Goal: Information Seeking & Learning: Learn about a topic

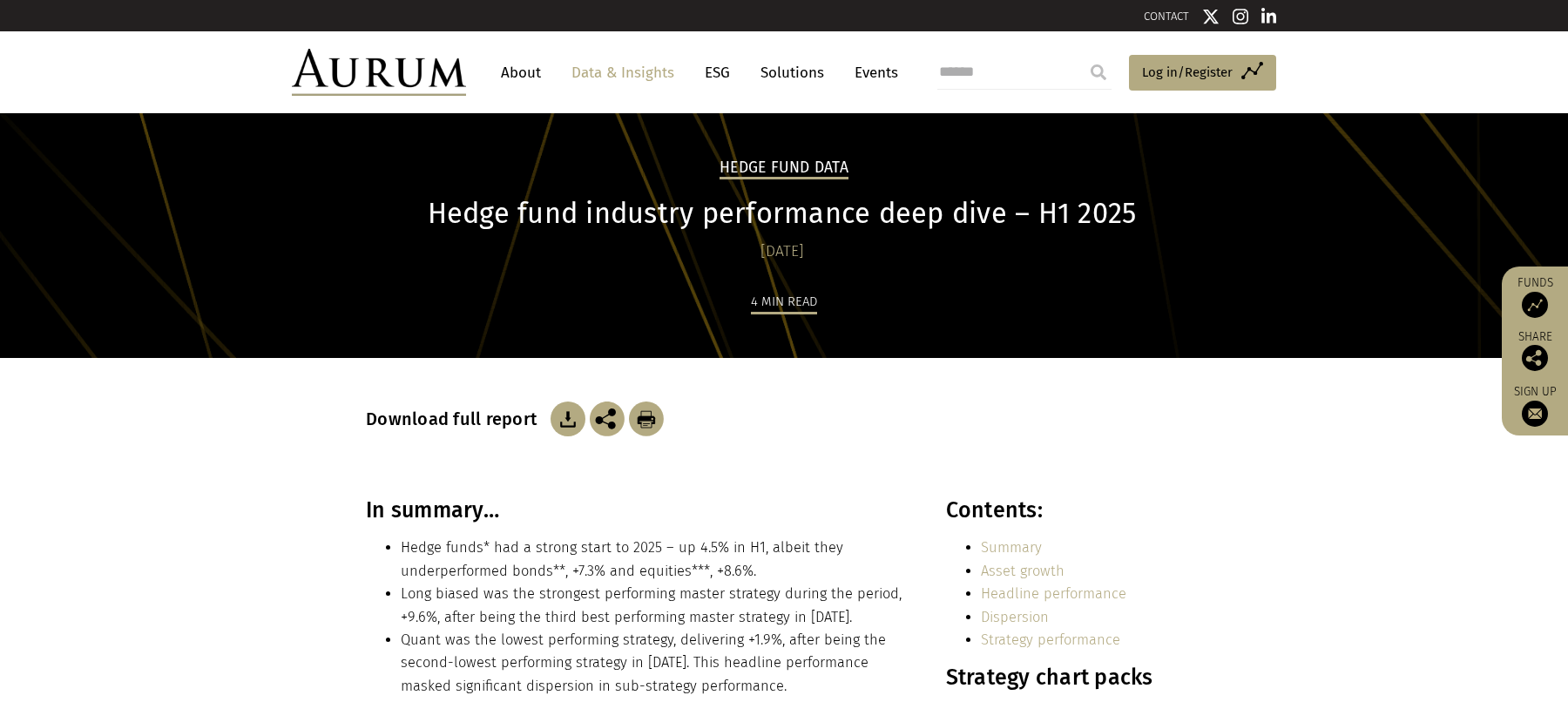
click at [605, 64] on link "Data & Insights" at bounding box center [623, 72] width 120 height 33
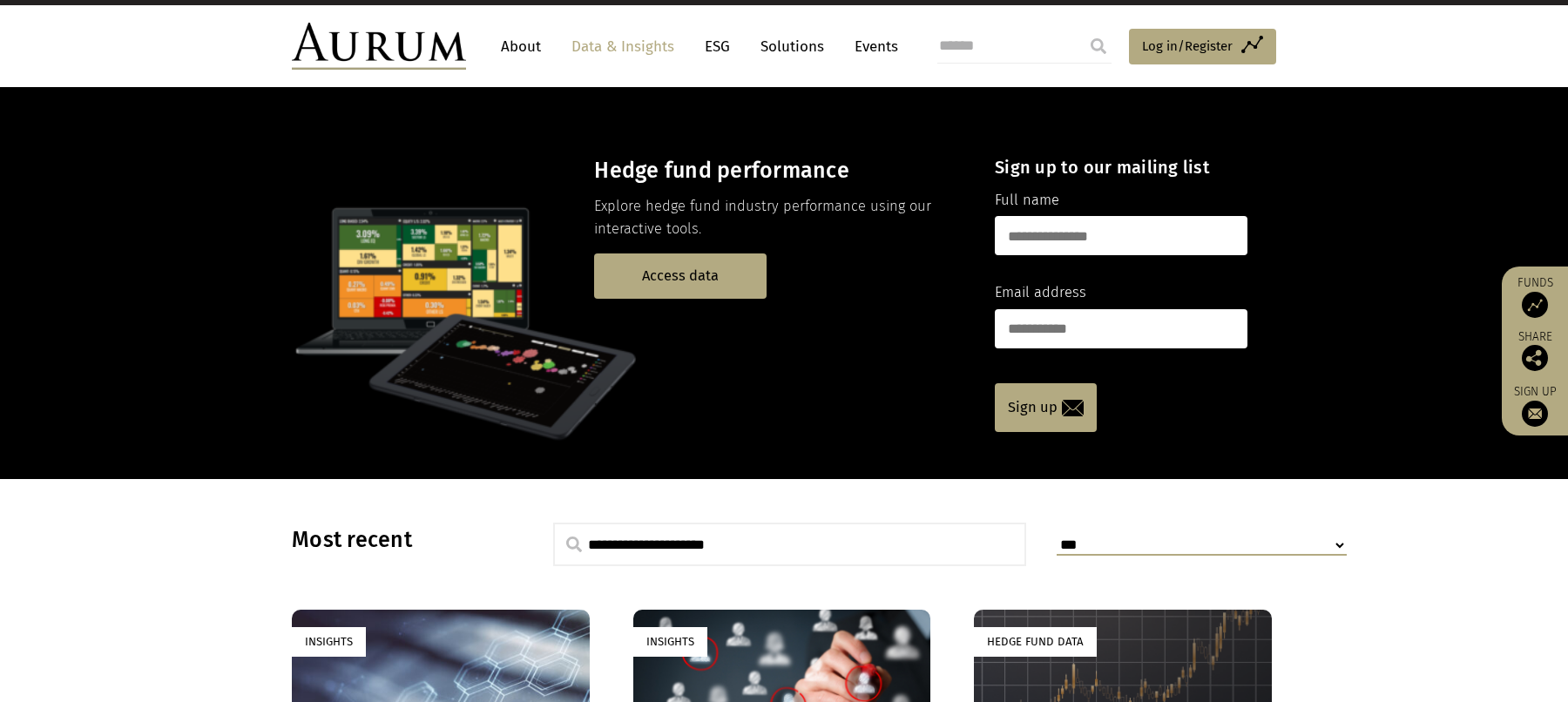
scroll to position [28, 0]
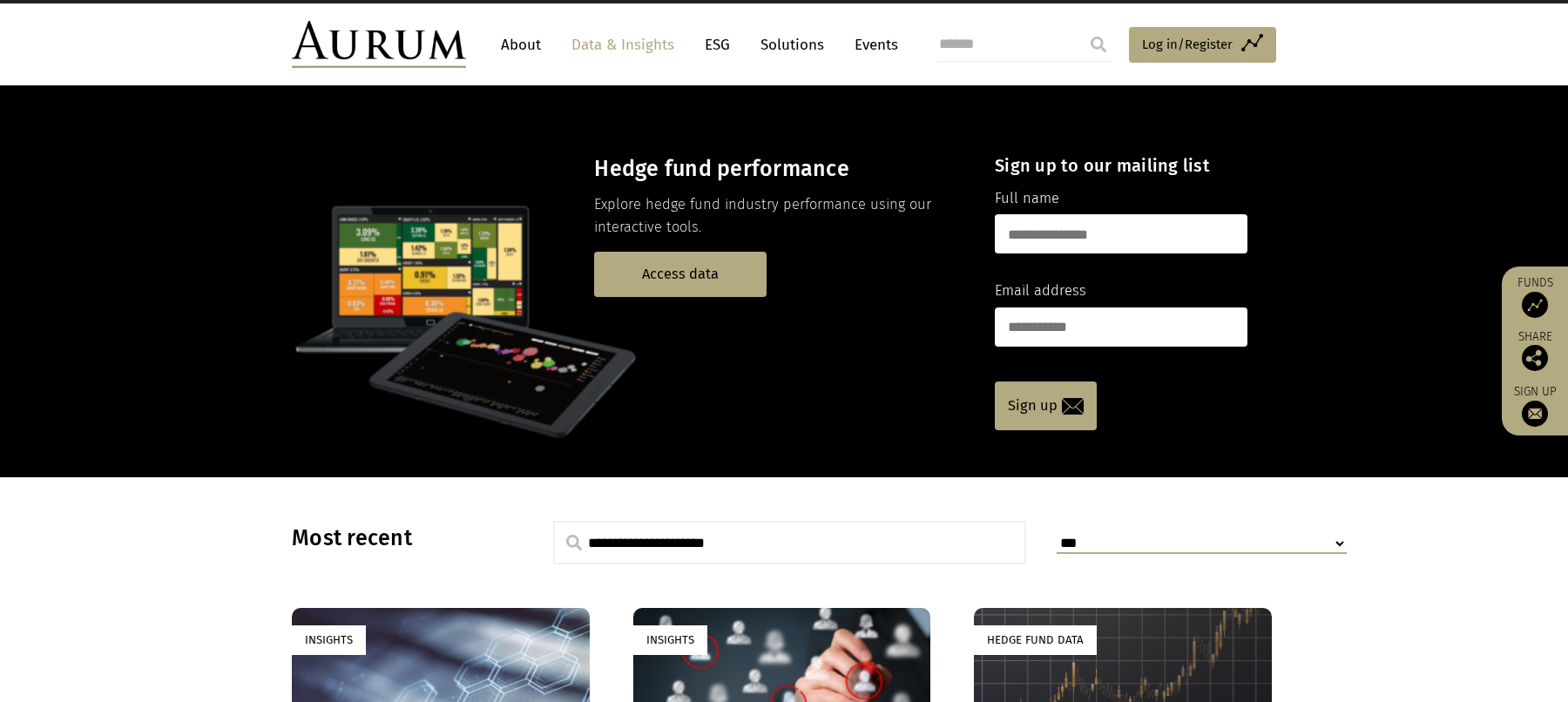
click at [651, 49] on link "Data & Insights" at bounding box center [623, 45] width 120 height 33
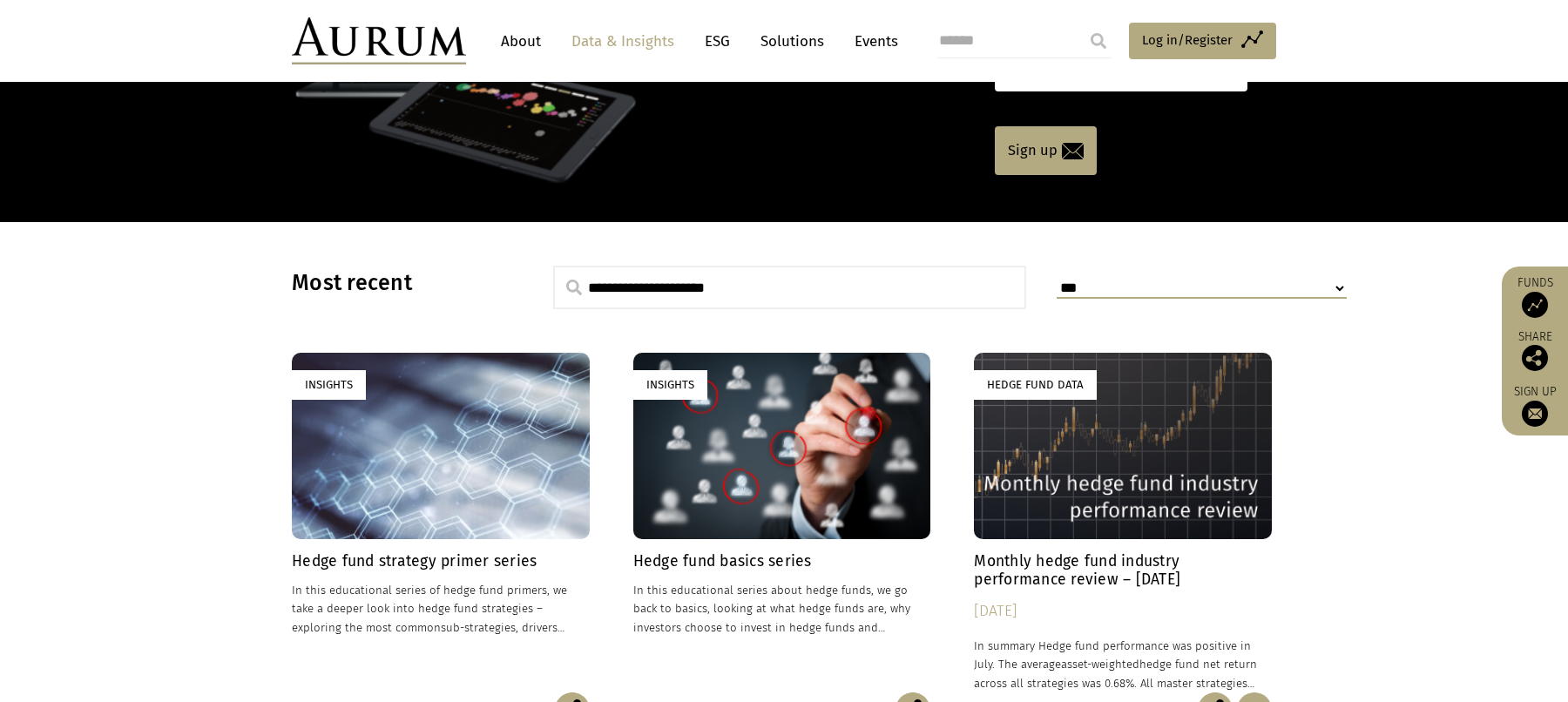
scroll to position [422, 0]
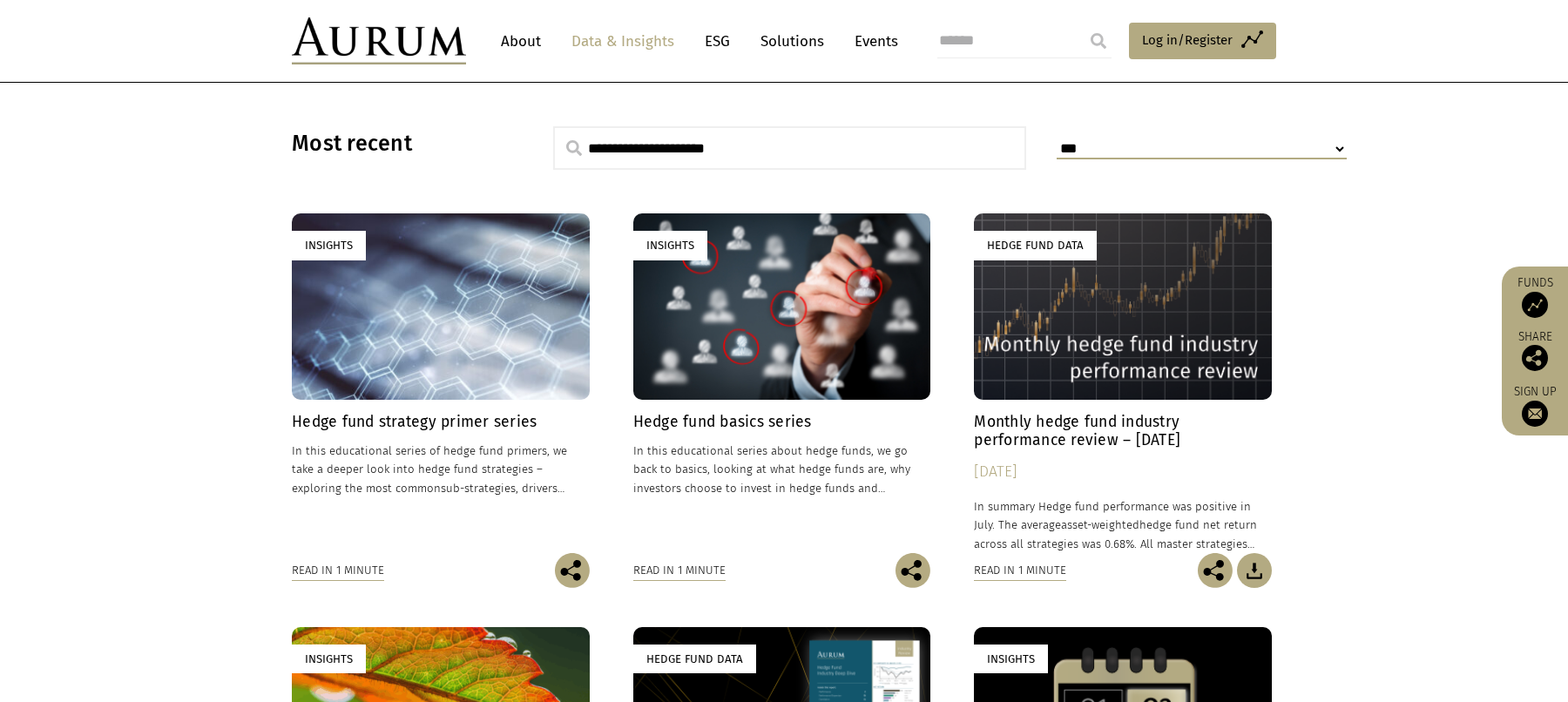
click at [509, 442] on p "In this educational series of hedge fund primers, we take a deeper look into he…" at bounding box center [441, 469] width 298 height 55
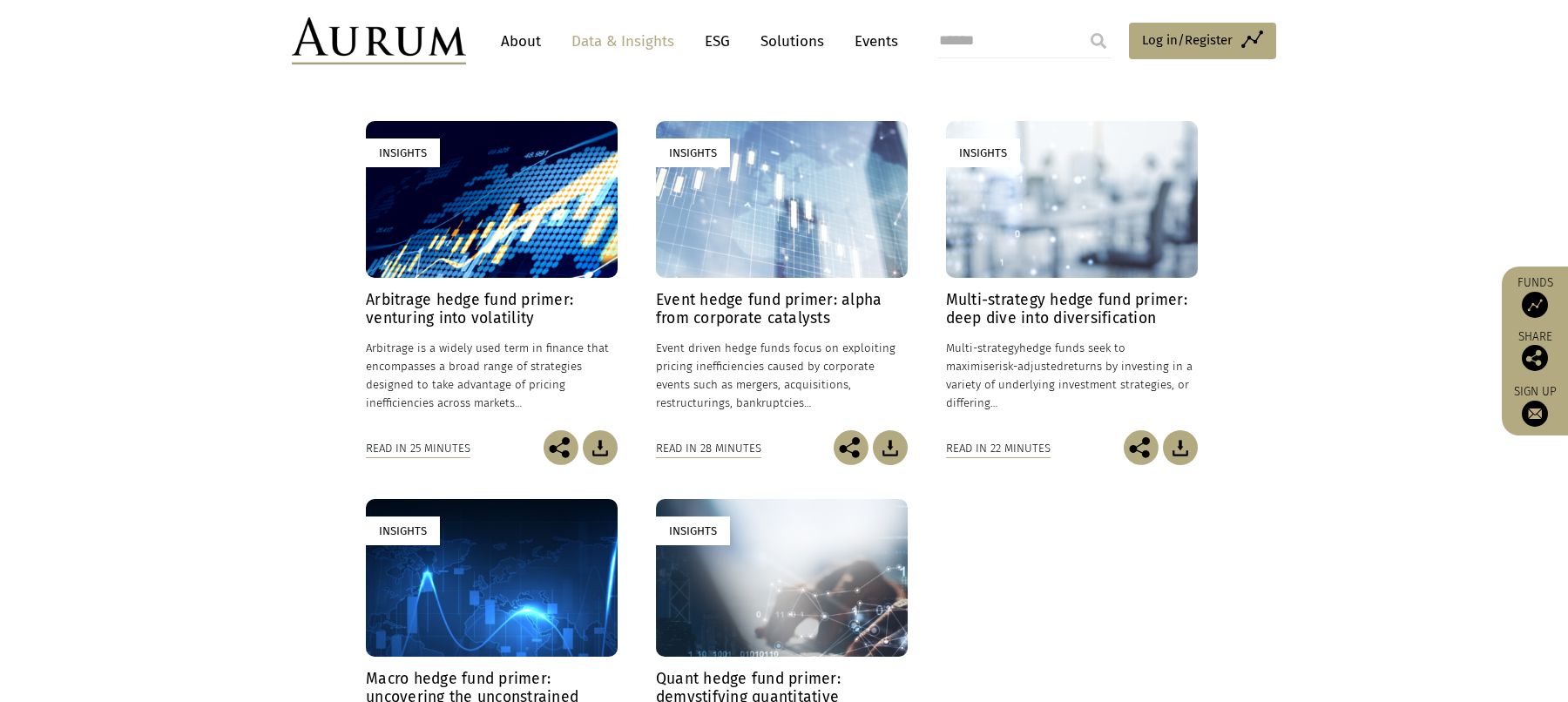
scroll to position [440, 0]
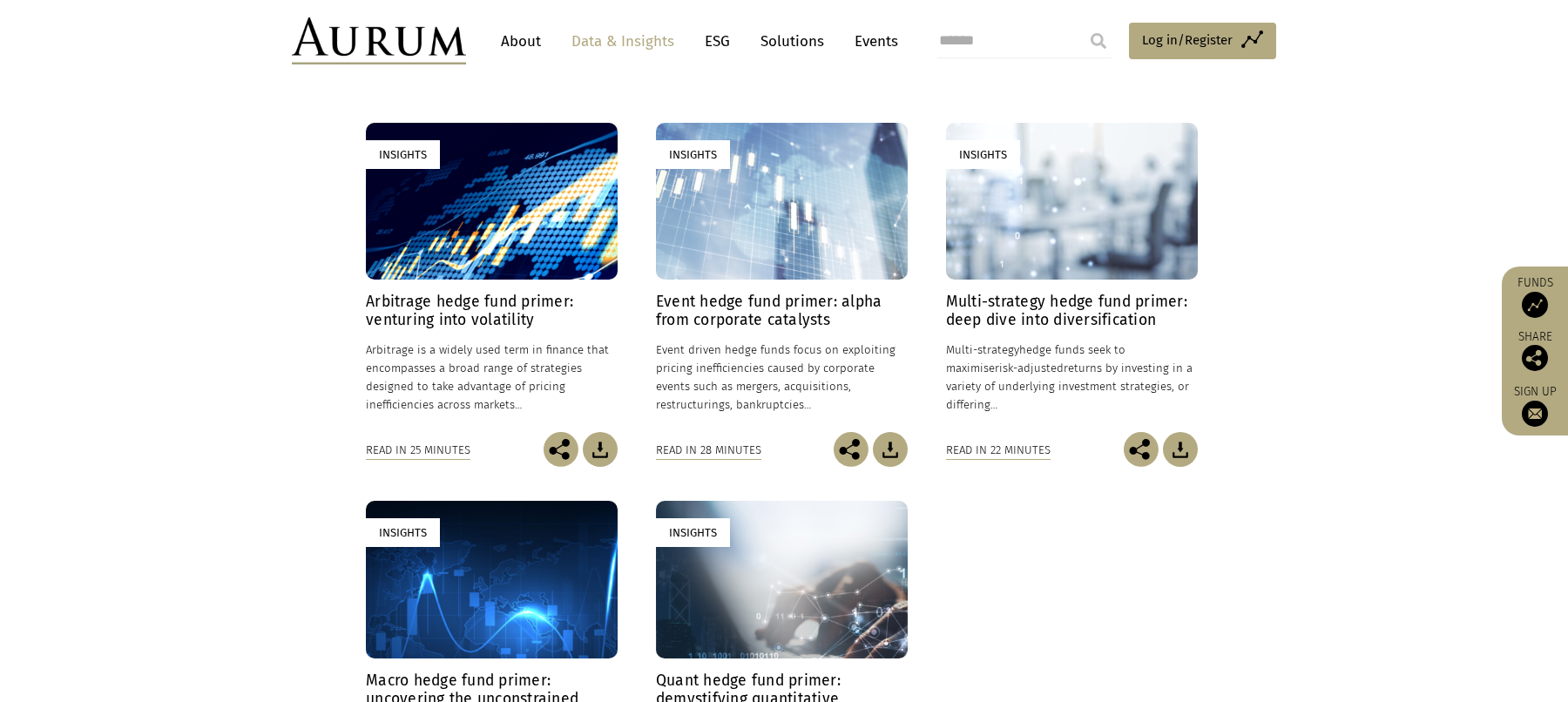
click at [481, 297] on h4 "Arbitrage hedge fund primer: venturing into volatility" at bounding box center [491, 310] width 251 height 36
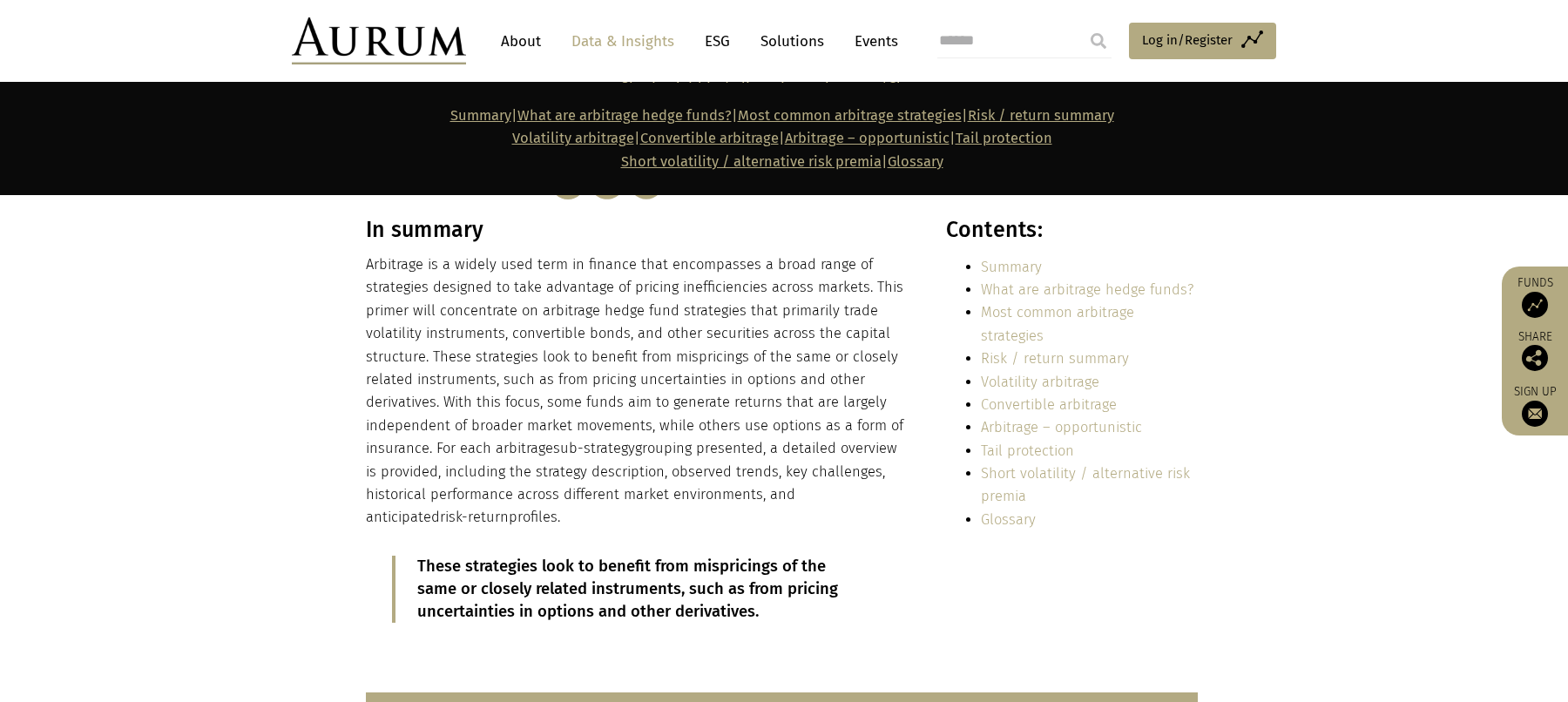
scroll to position [219, 0]
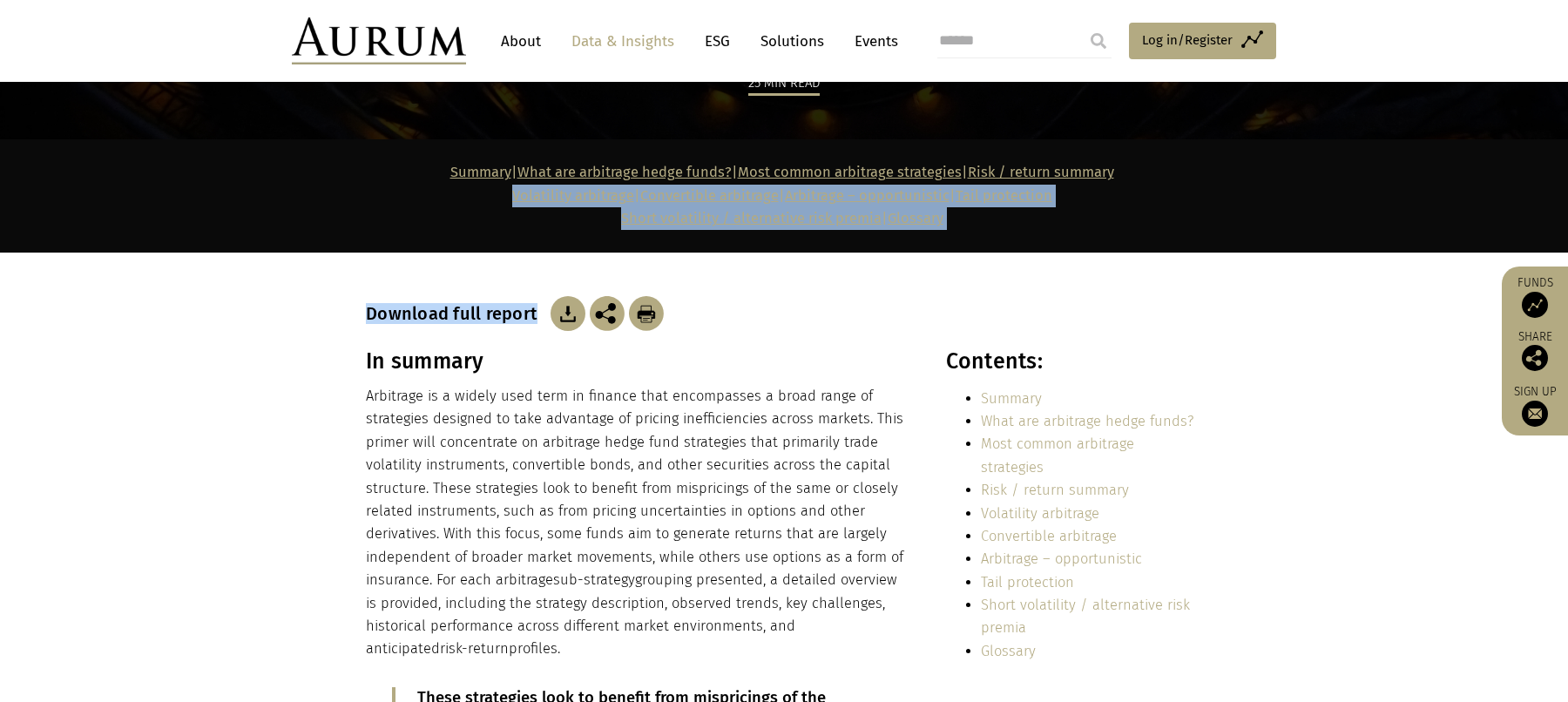
drag, startPoint x: 411, startPoint y: 201, endPoint x: 510, endPoint y: 341, distance: 171.5
click at [526, 404] on p "Arbitrage is a widely used term in finance that encompasses a broad range of st…" at bounding box center [637, 523] width 541 height 276
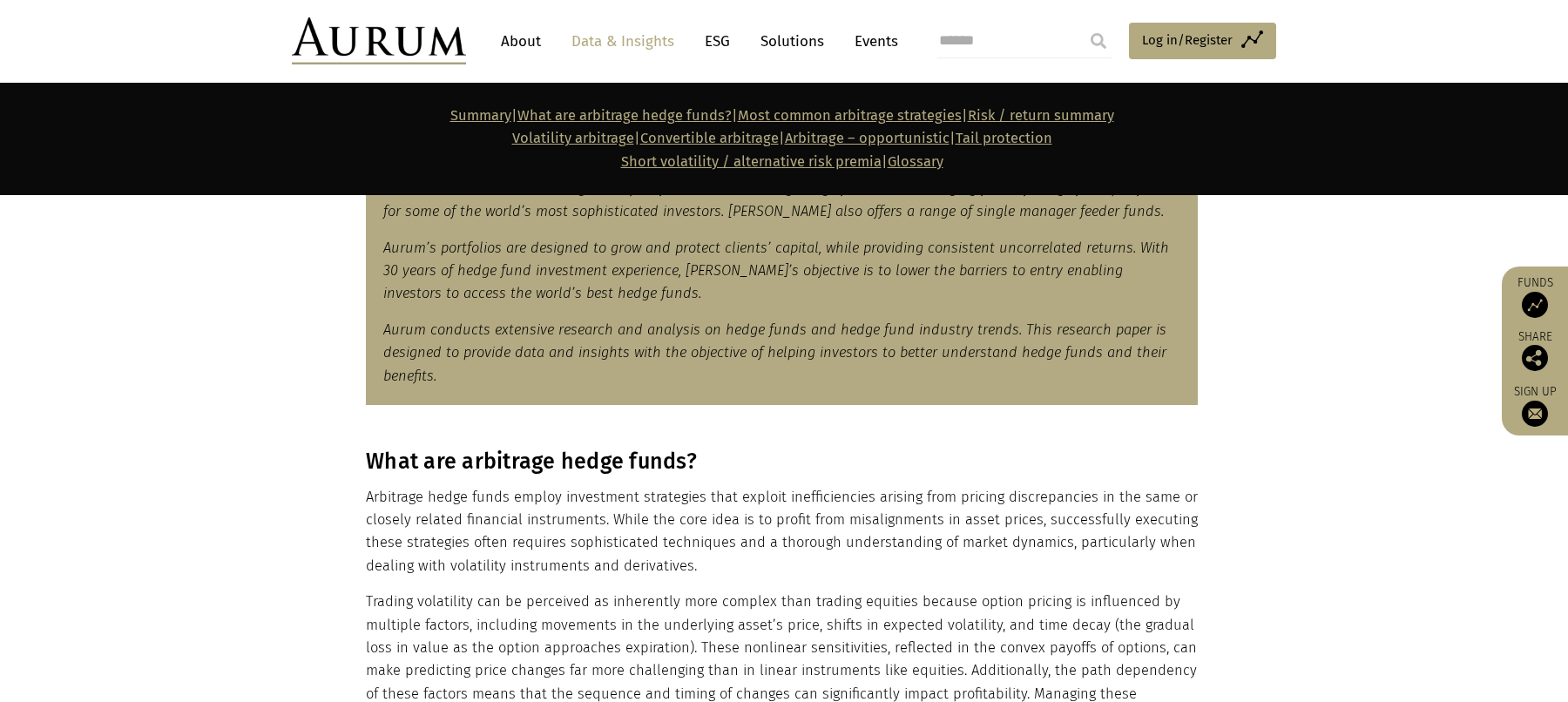
scroll to position [882, 0]
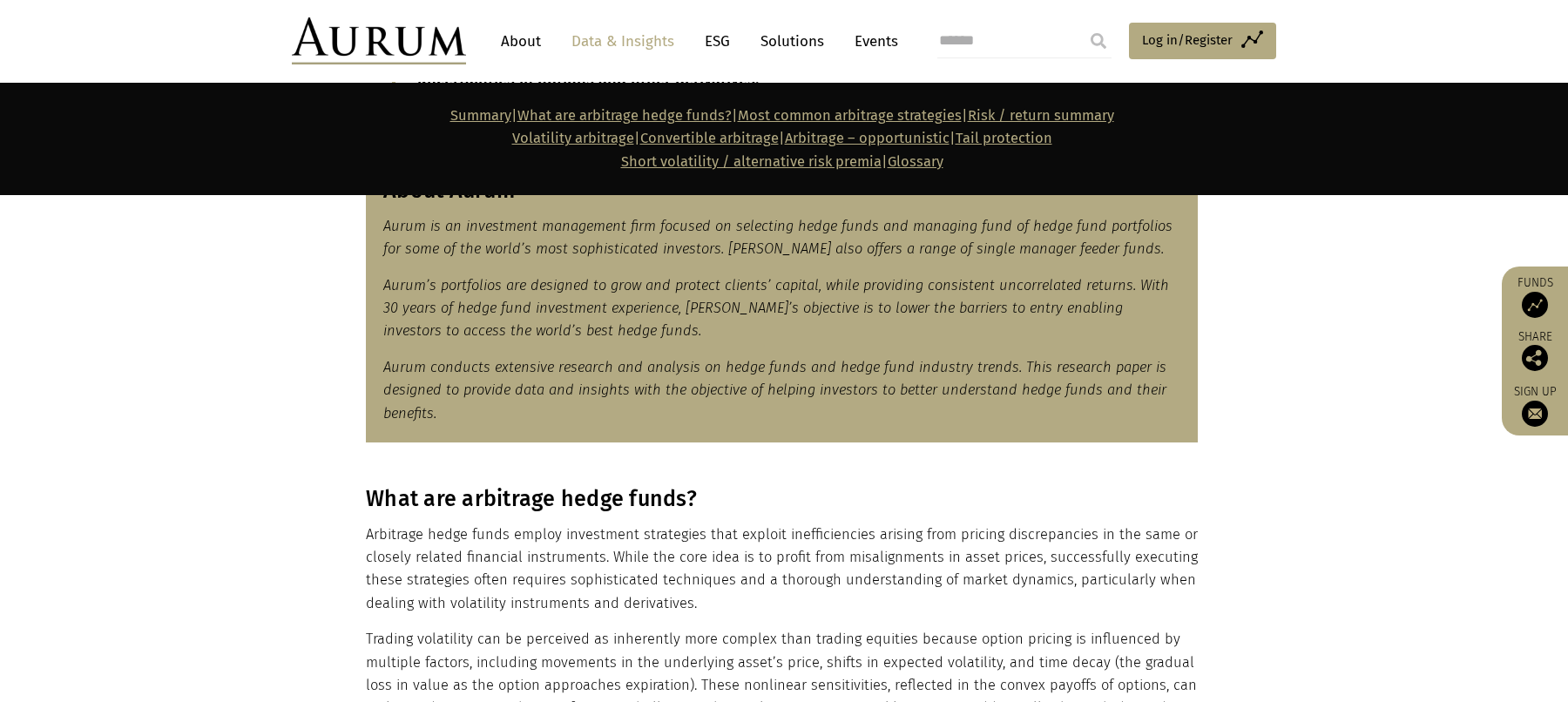
click at [1011, 40] on input "search" at bounding box center [1025, 41] width 175 height 35
type input "*"
type input "**********"
click at [1081, 24] on input "submit" at bounding box center [1099, 41] width 35 height 35
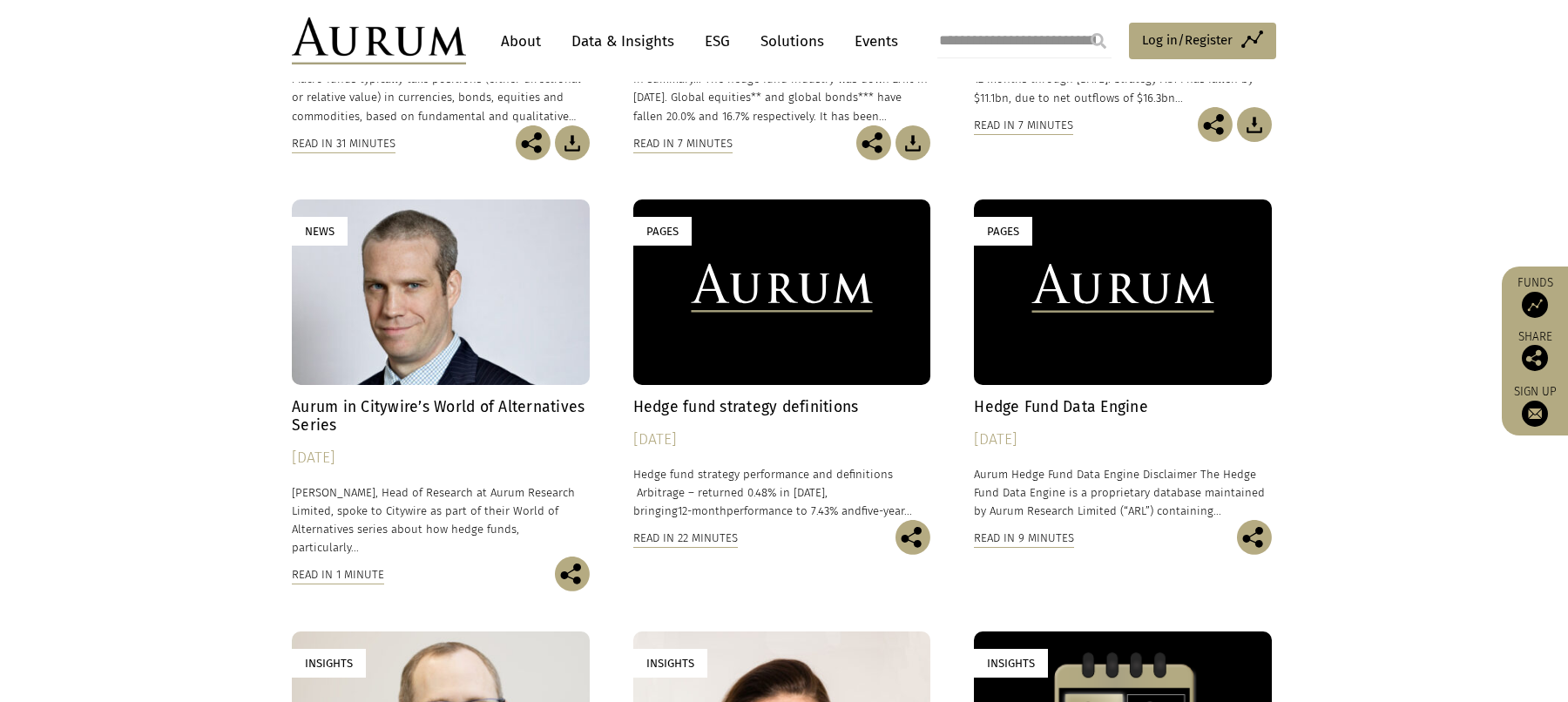
scroll to position [586, 0]
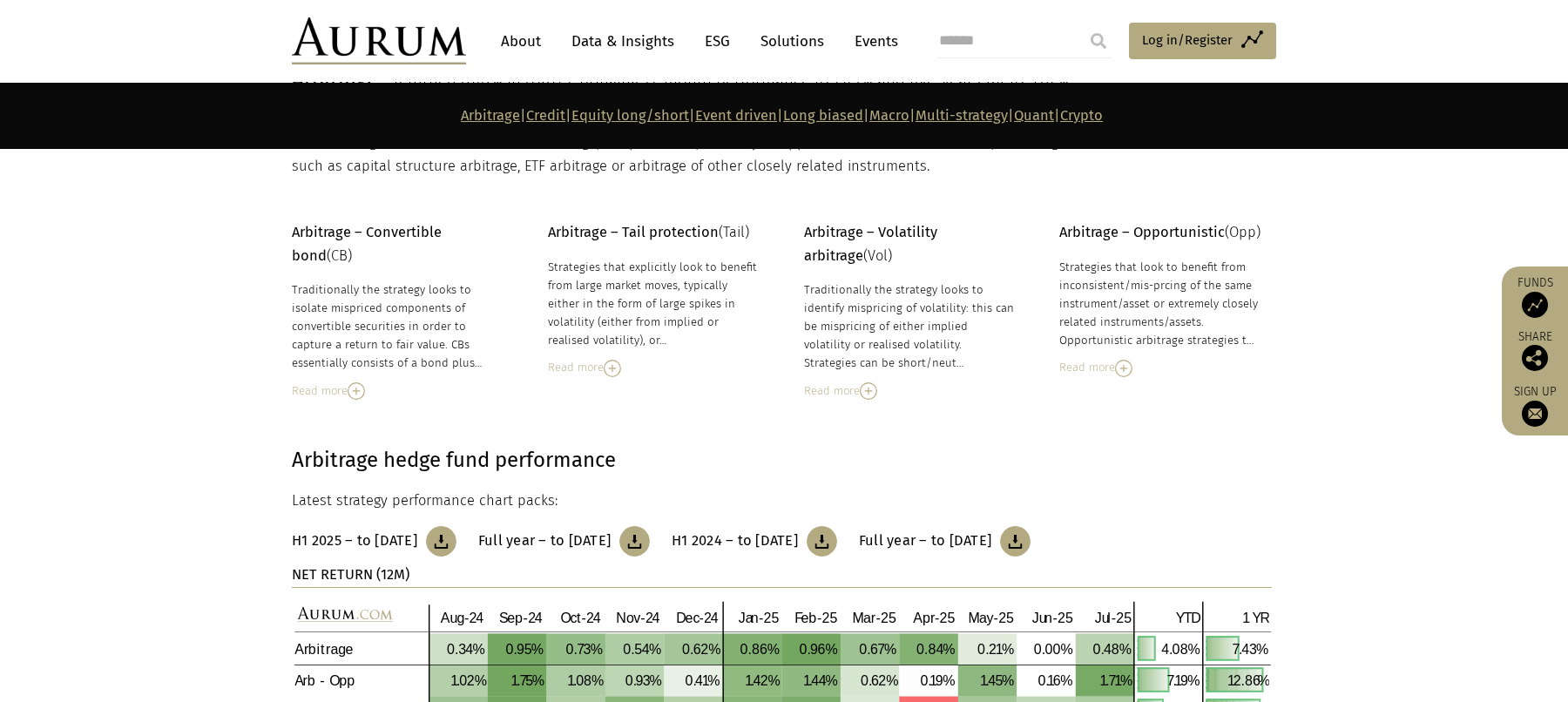
scroll to position [341, 0]
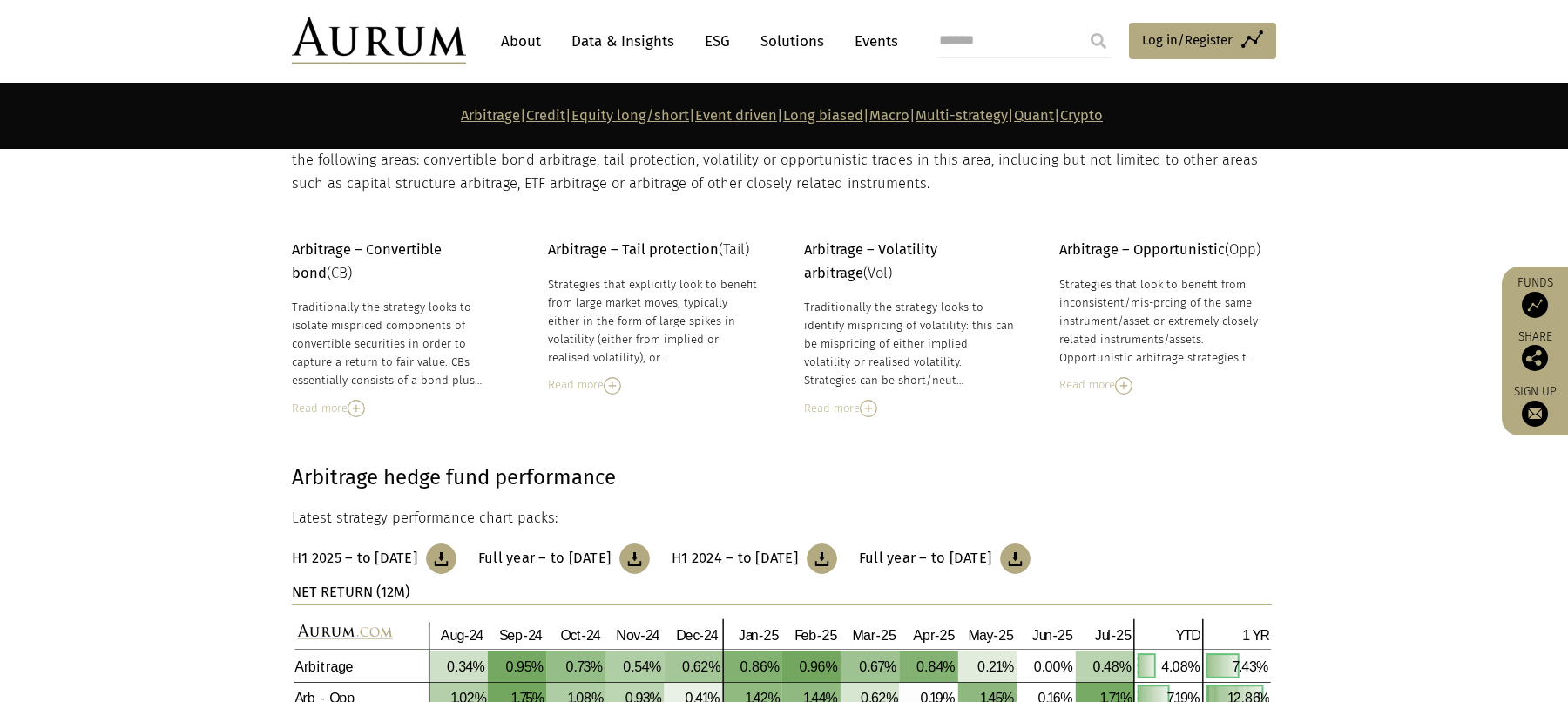
click at [364, 400] on img at bounding box center [356, 408] width 18 height 18
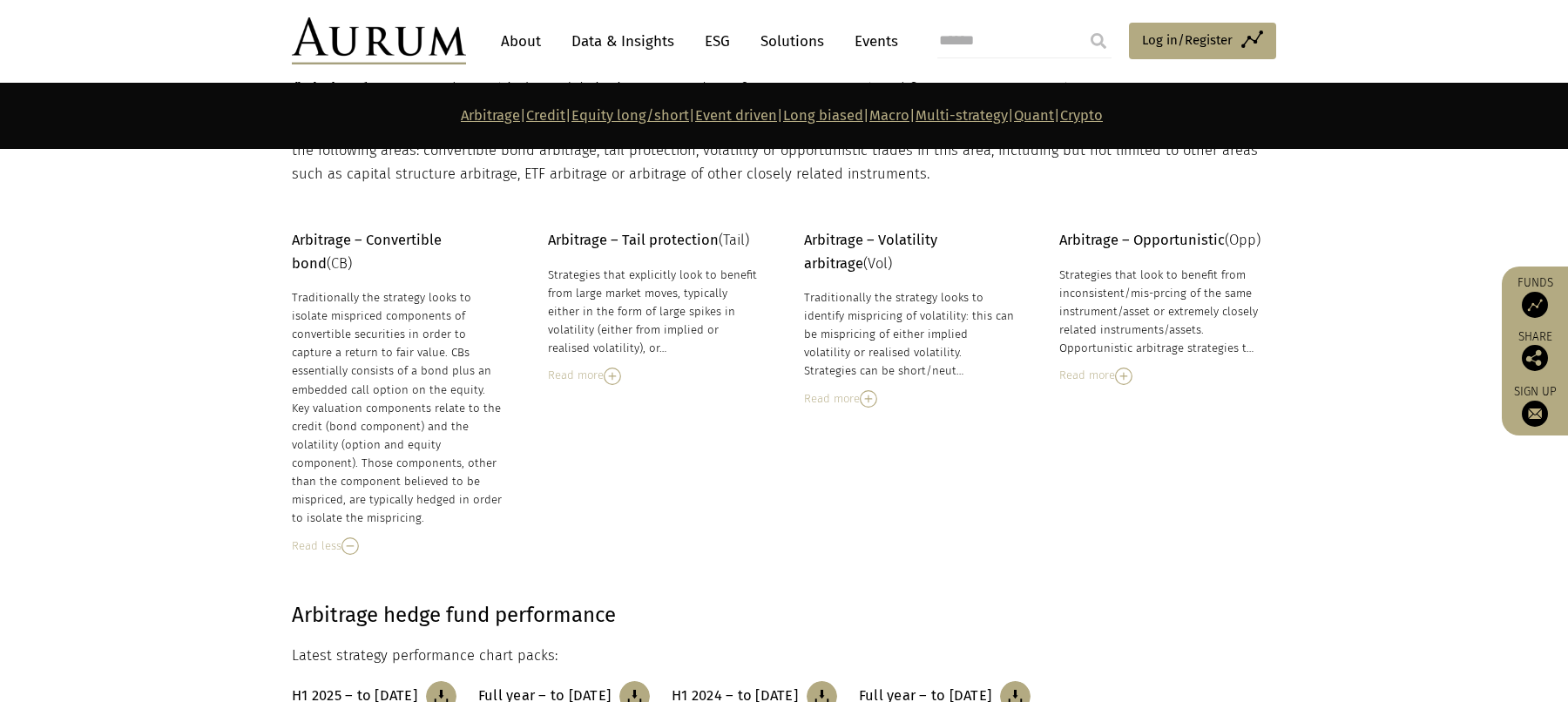
scroll to position [354, 0]
